Goal: Check status: Check status

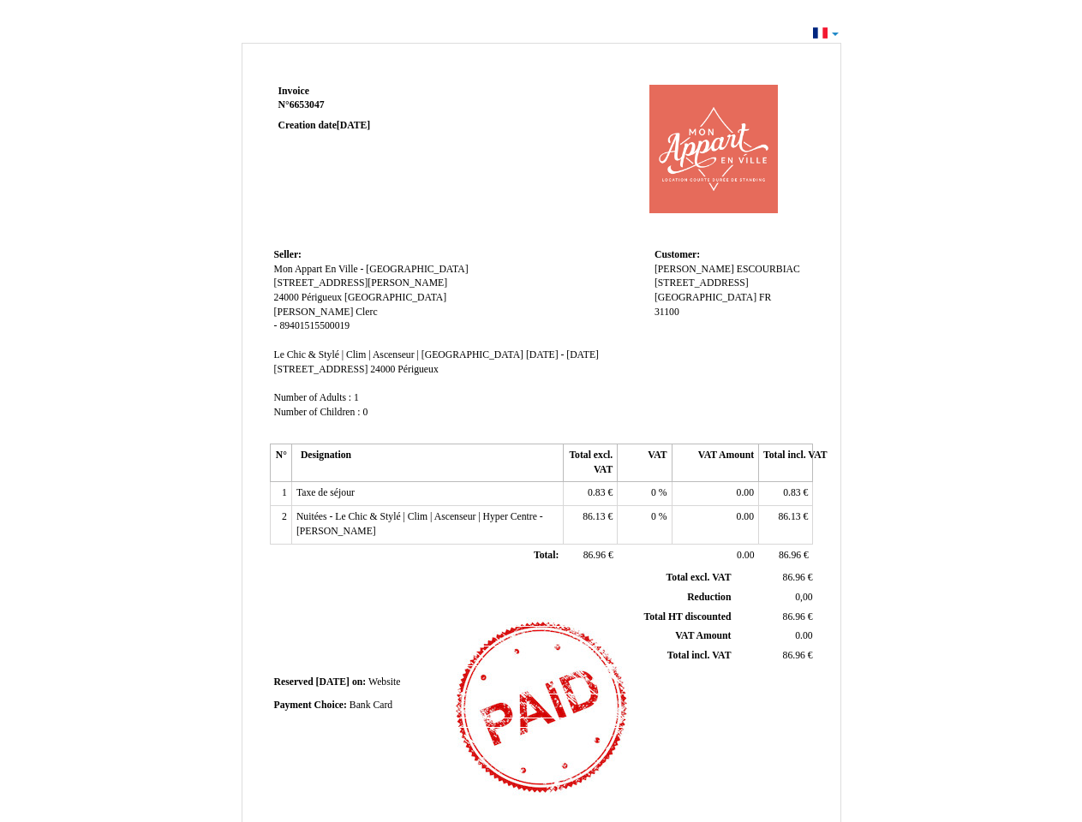
click at [294, 91] on span "Invoice" at bounding box center [293, 91] width 31 height 11
click at [309, 105] on span "6653047" at bounding box center [307, 104] width 35 height 11
click at [288, 254] on span "Seller:" at bounding box center [287, 254] width 27 height 11
click at [346, 269] on span "Mon Appart En Ville - [GEOGRAPHIC_DATA]" at bounding box center [371, 269] width 194 height 11
click at [312, 283] on span "[STREET_ADDRESS][PERSON_NAME]" at bounding box center [361, 283] width 174 height 11
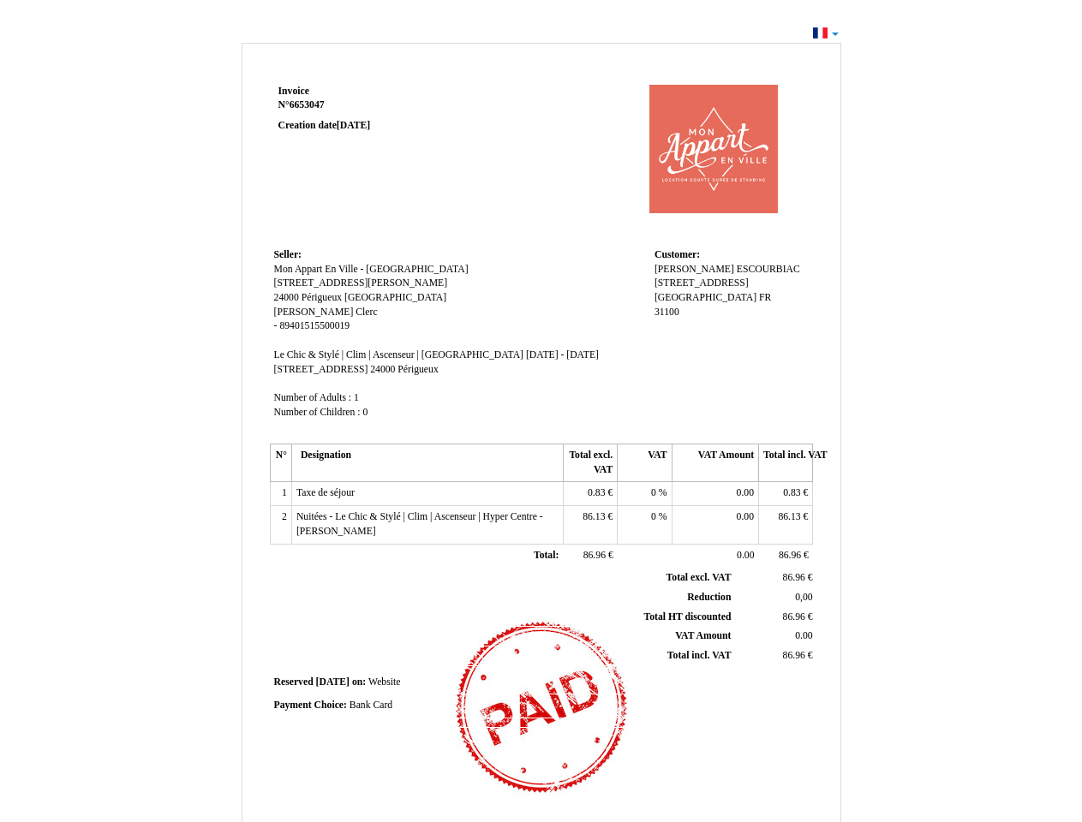
click at [288, 297] on span "24000" at bounding box center [286, 297] width 25 height 11
click at [323, 297] on span "Périgueux" at bounding box center [322, 297] width 40 height 11
click at [358, 297] on span "[GEOGRAPHIC_DATA]" at bounding box center [395, 297] width 102 height 11
click at [292, 312] on span "[PERSON_NAME]" at bounding box center [314, 312] width 80 height 11
click at [356, 312] on span "Clerc" at bounding box center [366, 312] width 21 height 11
